Goal: Transaction & Acquisition: Download file/media

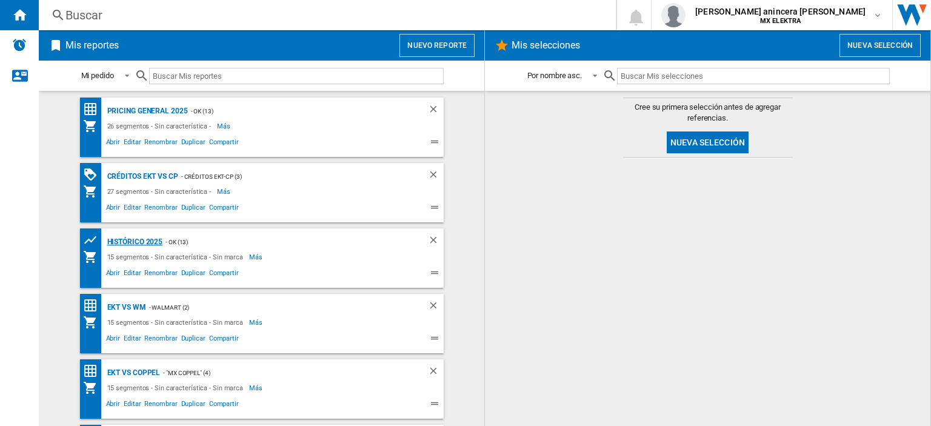
click at [131, 241] on div "HISTÓRICO 2025" at bounding box center [133, 242] width 59 height 15
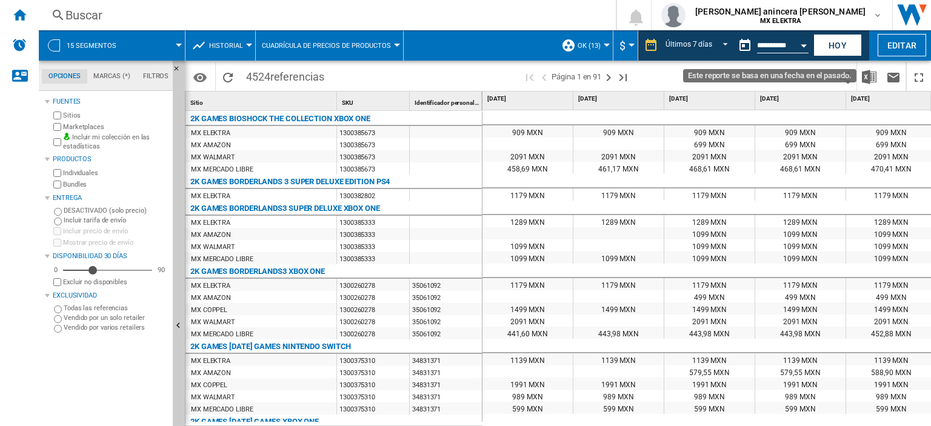
click at [807, 46] on button "Open calendar" at bounding box center [804, 44] width 22 height 22
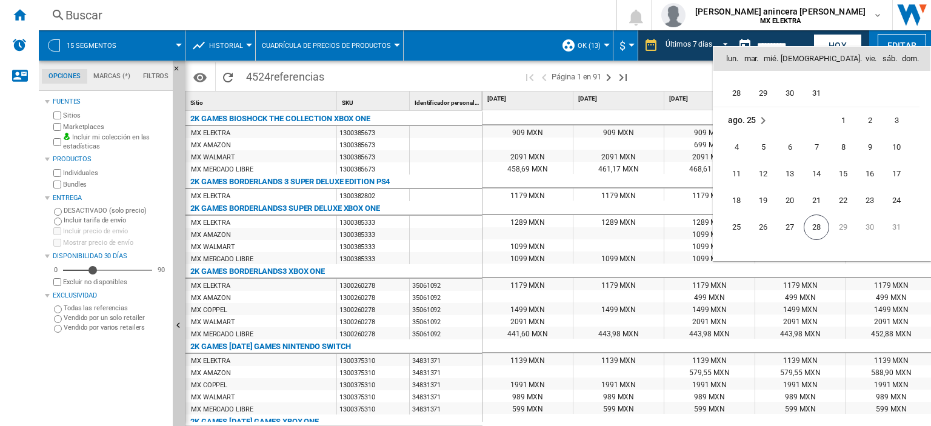
scroll to position [5784, 0]
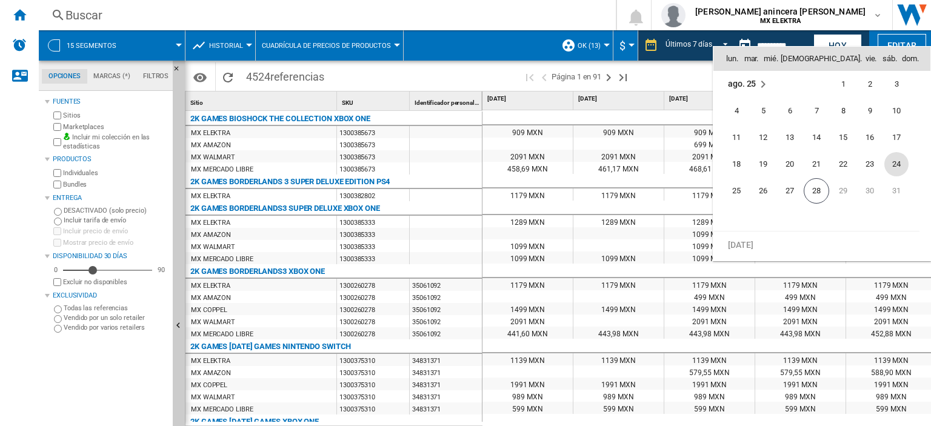
click at [898, 159] on span "24" at bounding box center [896, 164] width 24 height 24
type input "**********"
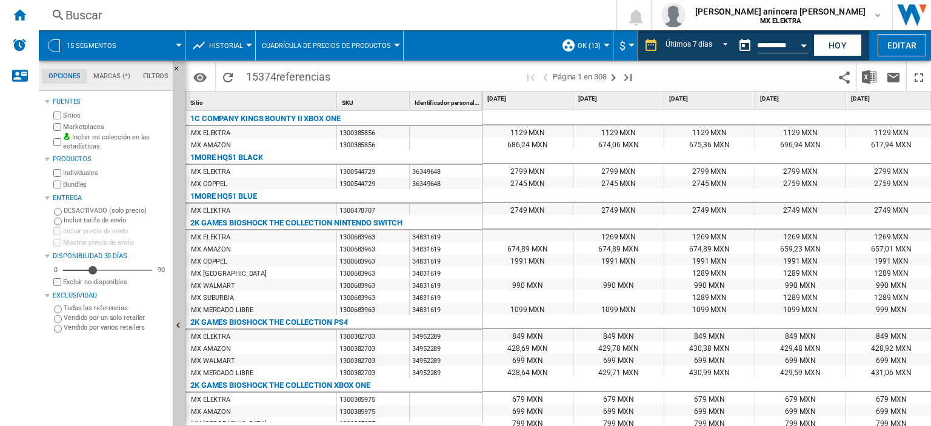
click at [649, 111] on div at bounding box center [618, 118] width 91 height 15
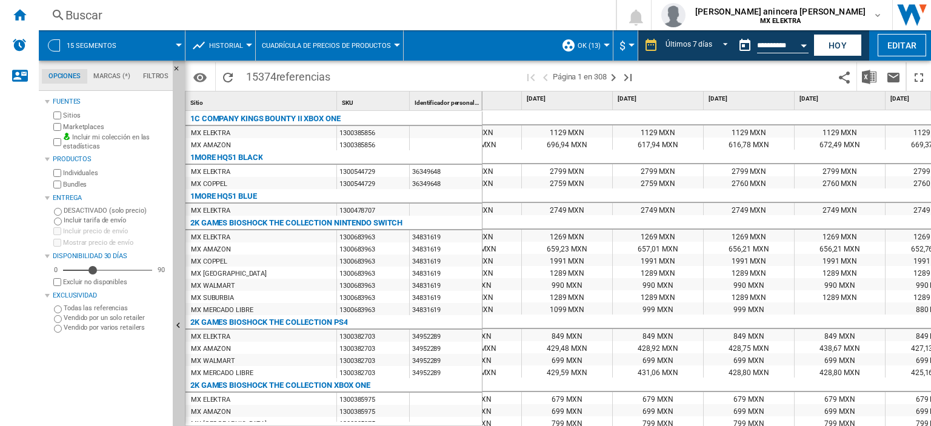
scroll to position [0, 284]
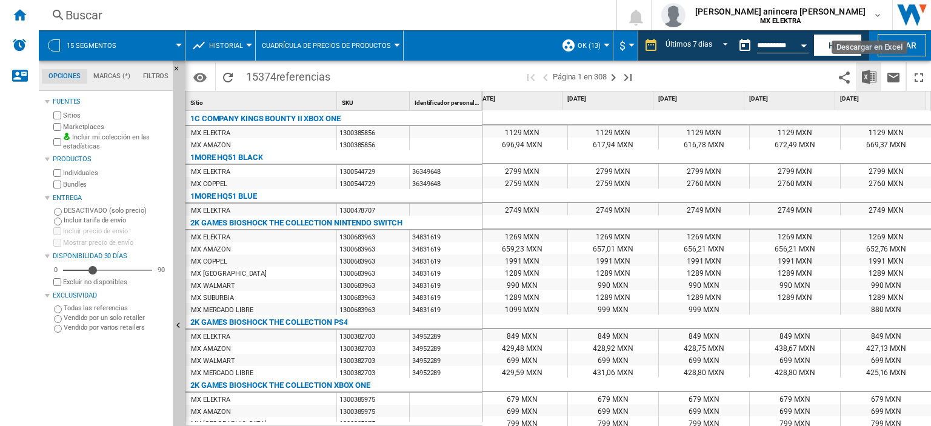
click at [871, 76] on img "Descargar en Excel" at bounding box center [869, 77] width 15 height 15
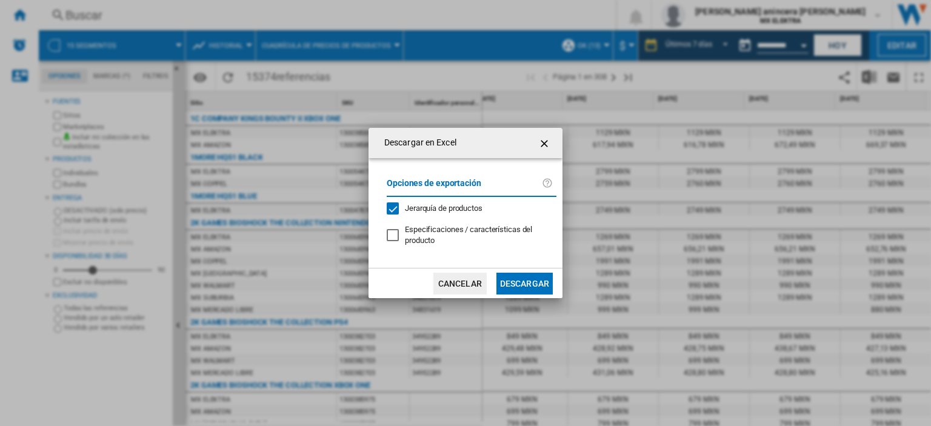
click at [518, 281] on button "Descargar" at bounding box center [524, 284] width 56 height 22
